Goal: Task Accomplishment & Management: Complete application form

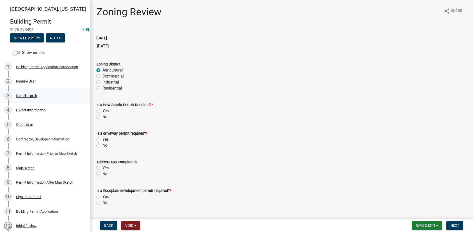
click at [30, 97] on div "Parcel search" at bounding box center [26, 96] width 21 height 4
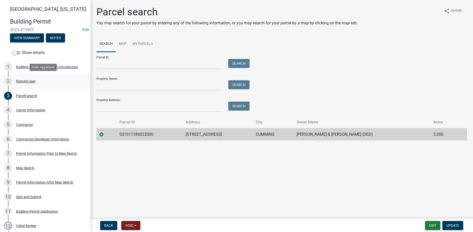
click at [29, 84] on div "2 Require User" at bounding box center [43, 81] width 78 height 8
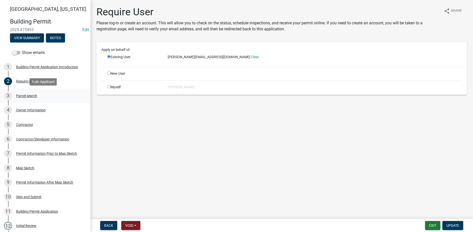
click at [29, 95] on div "Parcel search" at bounding box center [26, 96] width 21 height 4
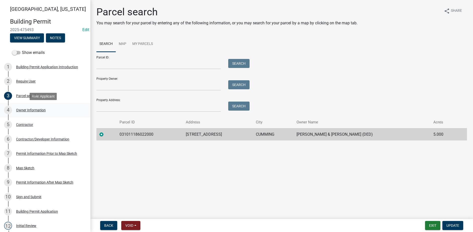
click at [31, 109] on div "Owner Information" at bounding box center [31, 110] width 30 height 4
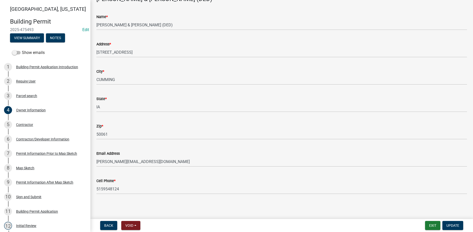
scroll to position [33, 0]
click at [21, 123] on div "Contractor" at bounding box center [24, 125] width 17 height 4
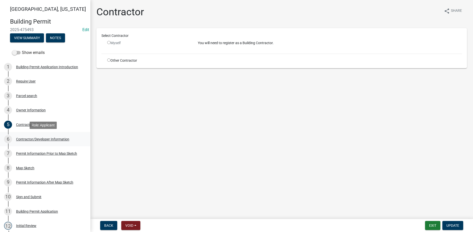
click at [37, 139] on div "Contractor/Developer Information" at bounding box center [42, 140] width 53 height 4
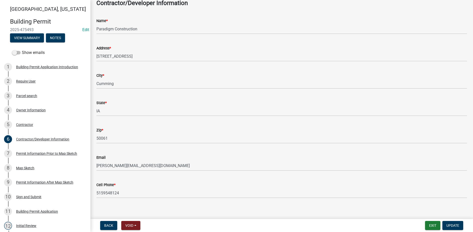
scroll to position [33, 0]
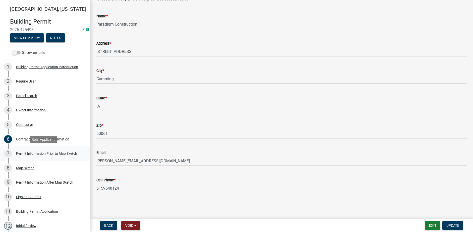
click at [40, 157] on div "7 Permit Information Prior to Map Sketch" at bounding box center [43, 154] width 78 height 8
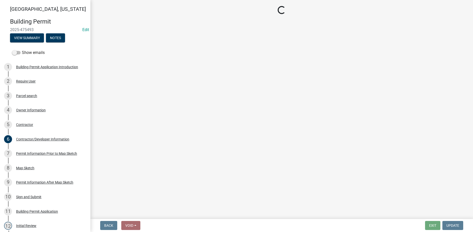
select select "a084ace3-cc4d-4a19-ba90-9713ee32dfc0"
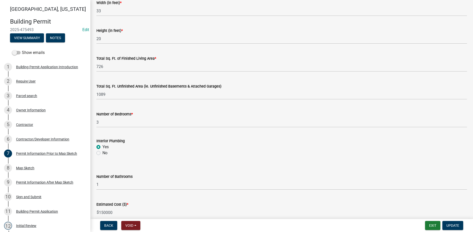
scroll to position [326, 0]
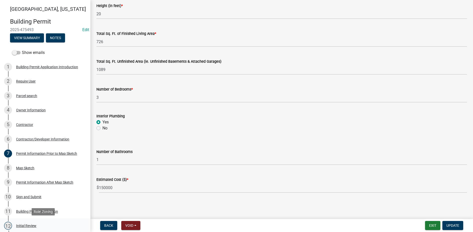
click at [36, 224] on div "Initial Review" at bounding box center [26, 226] width 20 height 4
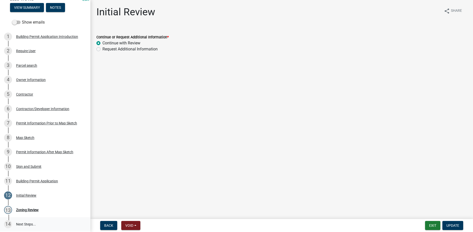
scroll to position [65, 0]
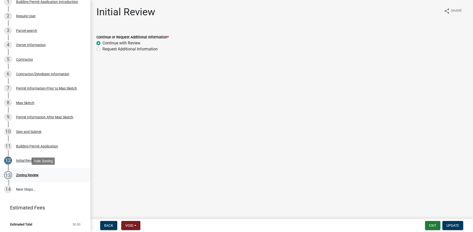
click at [30, 176] on div "Zoning Review" at bounding box center [27, 176] width 23 height 4
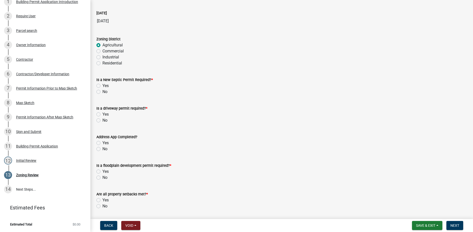
scroll to position [0, 0]
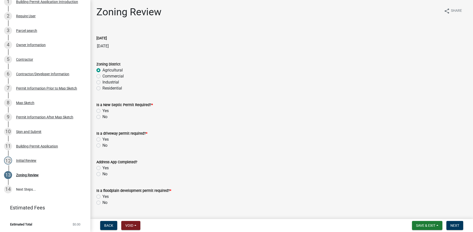
click at [102, 118] on label "No" at bounding box center [104, 117] width 5 height 6
click at [102, 117] on input "No" at bounding box center [103, 115] width 3 height 3
radio input "true"
click at [102, 145] on label "No" at bounding box center [104, 146] width 5 height 6
click at [102, 145] on input "No" at bounding box center [103, 144] width 3 height 3
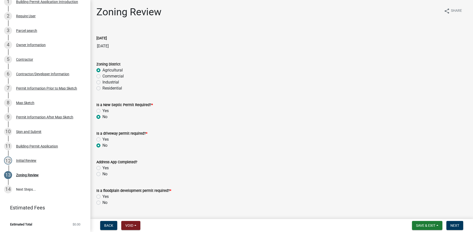
radio input "true"
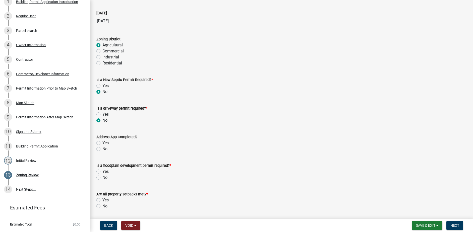
scroll to position [50, 0]
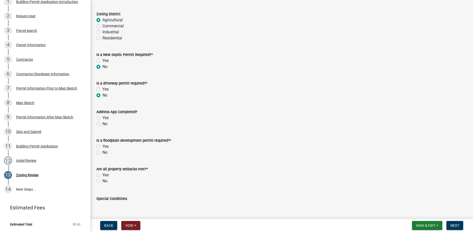
click at [102, 118] on label "Yes" at bounding box center [105, 118] width 6 height 6
click at [102, 118] on input "Yes" at bounding box center [103, 116] width 3 height 3
radio input "true"
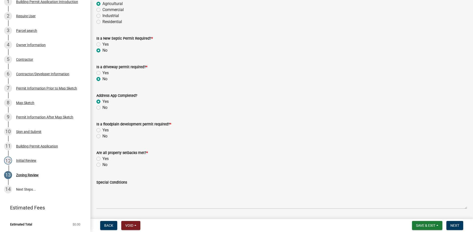
scroll to position [75, 0]
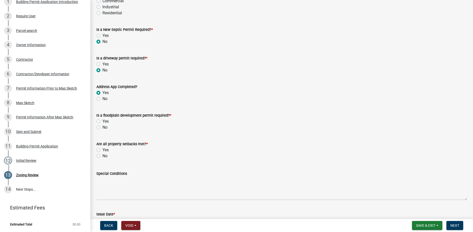
click at [102, 128] on label "No" at bounding box center [104, 128] width 5 height 6
click at [102, 128] on input "No" at bounding box center [103, 126] width 3 height 3
radio input "true"
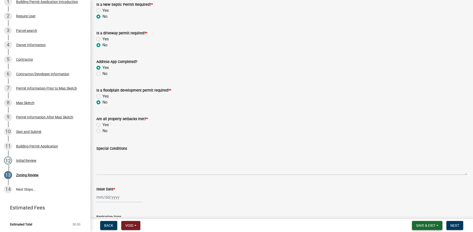
click at [424, 226] on span "Save & Exit" at bounding box center [425, 226] width 19 height 4
click at [412, 203] on button "Save" at bounding box center [422, 201] width 40 height 12
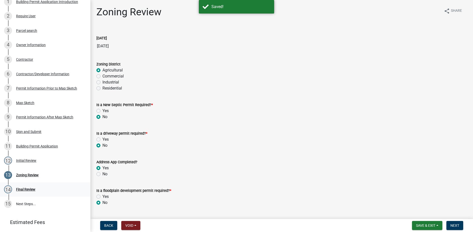
scroll to position [80, 0]
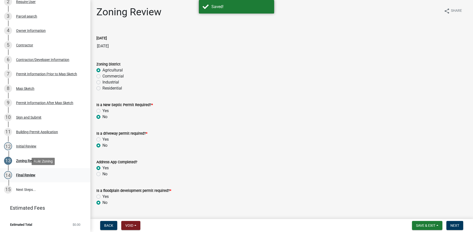
click at [26, 178] on div "14 Final Review" at bounding box center [43, 175] width 78 height 8
click at [24, 166] on link "13 Zoning Review" at bounding box center [45, 161] width 90 height 15
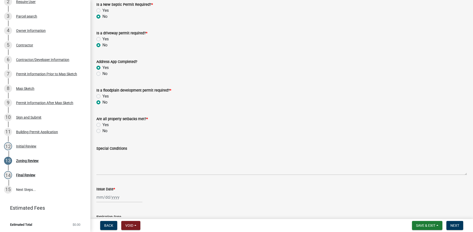
scroll to position [151, 0]
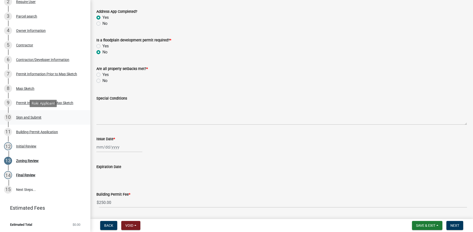
click at [26, 115] on div "10 Sign and Submit" at bounding box center [43, 118] width 78 height 8
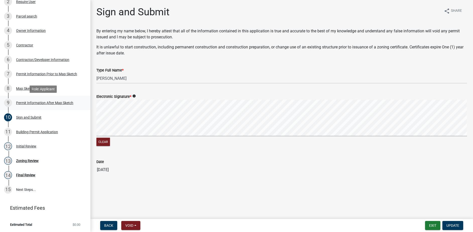
click at [25, 105] on div "Permit Information After Map Sketch" at bounding box center [44, 103] width 57 height 4
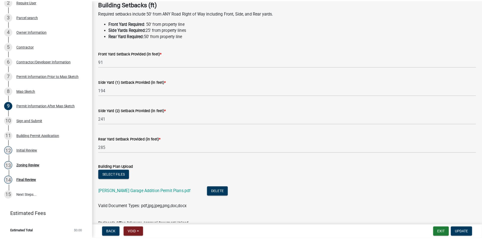
scroll to position [75, 0]
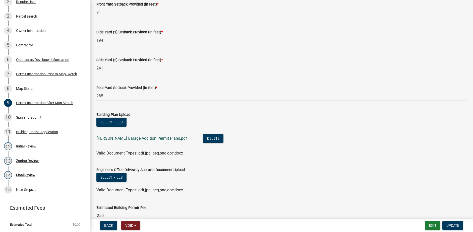
click at [136, 138] on link "[PERSON_NAME] Garage Addition Permit Plans.pdf" at bounding box center [142, 138] width 90 height 5
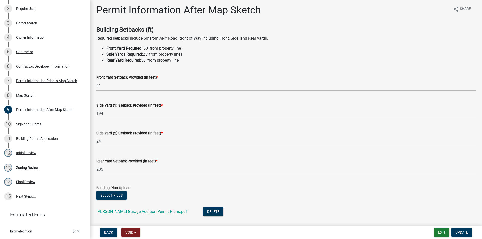
scroll to position [0, 0]
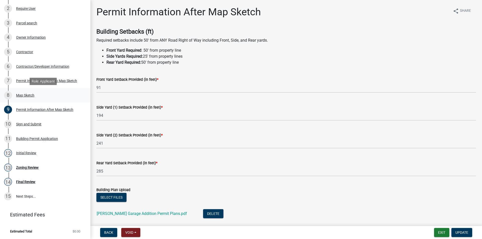
click at [22, 97] on div "Map Sketch" at bounding box center [25, 96] width 18 height 4
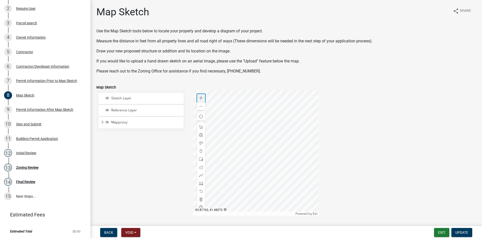
click at [201, 99] on span at bounding box center [201, 98] width 4 height 4
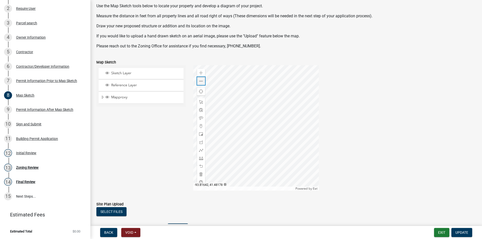
click at [202, 83] on span at bounding box center [201, 81] width 4 height 4
click at [220, 111] on div at bounding box center [256, 128] width 126 height 126
click at [27, 109] on div "Permit Information After Map Sketch" at bounding box center [44, 110] width 57 height 4
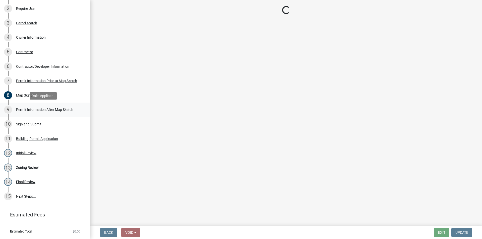
scroll to position [0, 0]
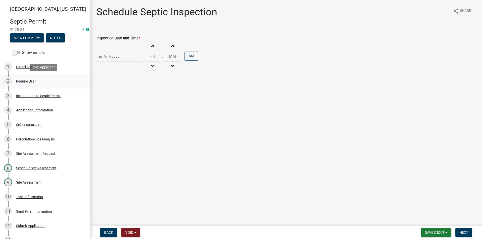
click at [30, 83] on div "2 Require User" at bounding box center [43, 81] width 78 height 8
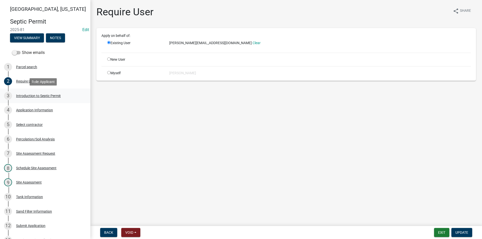
click at [36, 94] on div "Introduction to Septic Permit" at bounding box center [38, 96] width 45 height 4
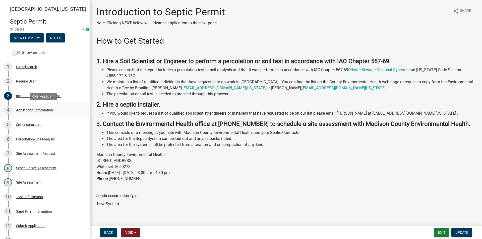
click at [37, 109] on div "Application Information" at bounding box center [34, 110] width 37 height 4
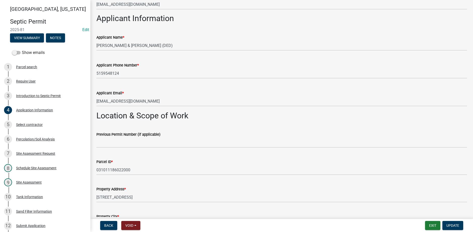
scroll to position [251, 0]
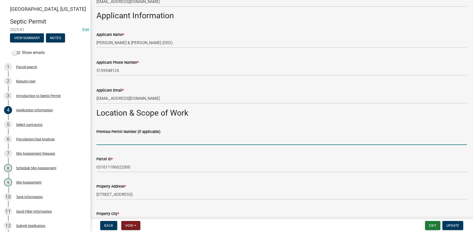
click at [107, 141] on input "Previous Permit Number (if applicable)" at bounding box center [281, 140] width 371 height 10
type input "3"
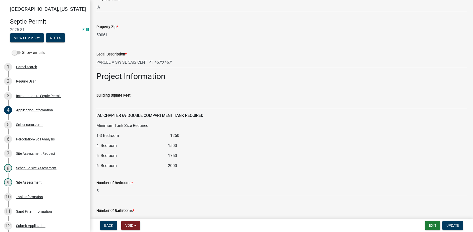
scroll to position [502, 0]
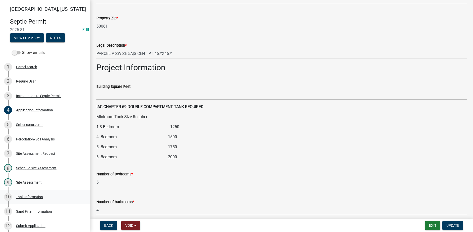
type input "032-09"
click at [452, 225] on span "Update" at bounding box center [452, 226] width 13 height 4
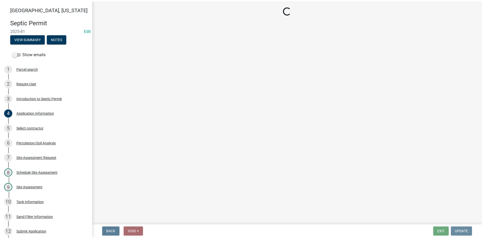
scroll to position [0, 0]
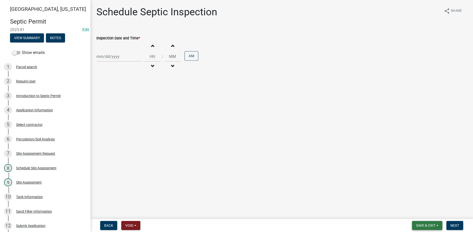
click at [423, 225] on span "Save & Exit" at bounding box center [425, 226] width 19 height 4
click at [418, 201] on button "Save" at bounding box center [422, 201] width 40 height 12
